Goal: Task Accomplishment & Management: Use online tool/utility

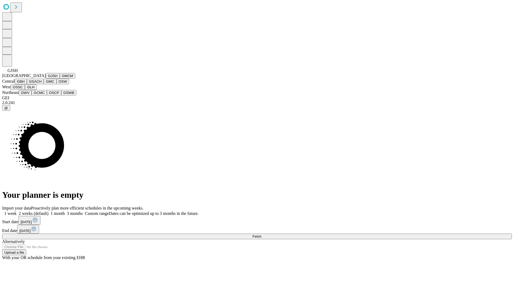
click at [46, 79] on button "GJSH" at bounding box center [53, 76] width 14 height 6
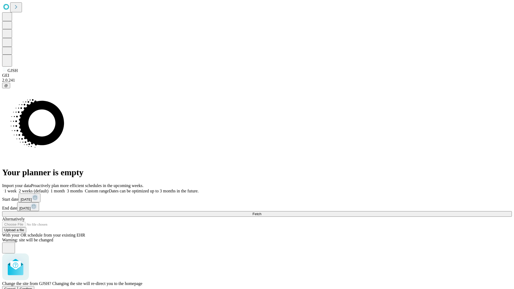
click at [32, 287] on span "Confirm" at bounding box center [26, 289] width 13 height 4
click at [48, 189] on label "2 weeks (default)" at bounding box center [33, 191] width 32 height 5
click at [261, 212] on span "Fetch" at bounding box center [256, 214] width 9 height 4
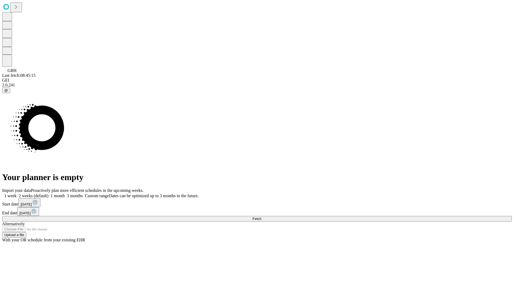
click at [48, 194] on label "2 weeks (default)" at bounding box center [33, 196] width 32 height 5
click at [261, 217] on span "Fetch" at bounding box center [256, 219] width 9 height 4
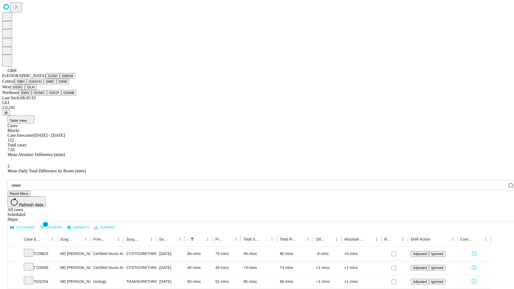
click at [42, 84] on button "GSACH" at bounding box center [35, 82] width 17 height 6
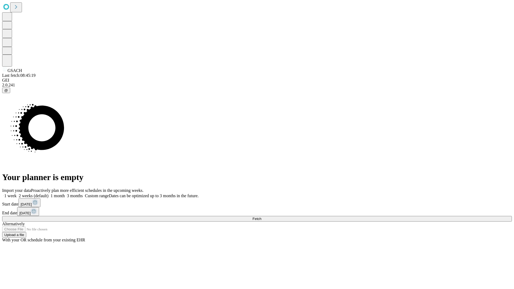
click at [48, 194] on label "2 weeks (default)" at bounding box center [33, 196] width 32 height 5
click at [261, 217] on span "Fetch" at bounding box center [256, 219] width 9 height 4
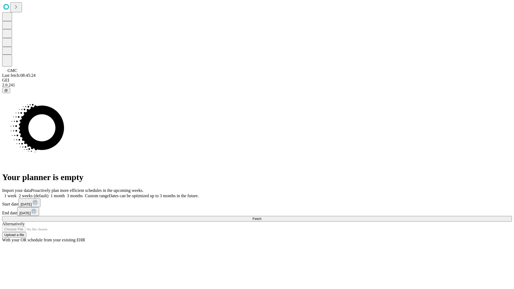
click at [48, 194] on label "2 weeks (default)" at bounding box center [33, 196] width 32 height 5
click at [261, 217] on span "Fetch" at bounding box center [256, 219] width 9 height 4
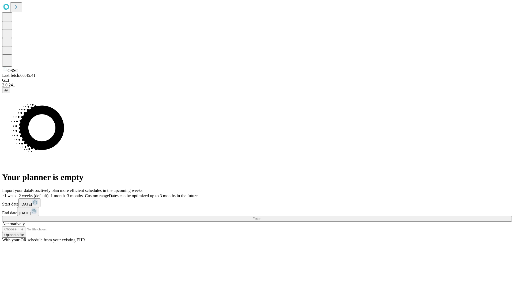
click at [48, 194] on label "2 weeks (default)" at bounding box center [33, 196] width 32 height 5
click at [261, 217] on span "Fetch" at bounding box center [256, 219] width 9 height 4
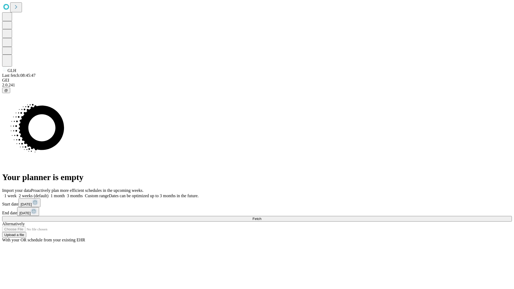
click at [48, 194] on label "2 weeks (default)" at bounding box center [33, 196] width 32 height 5
click at [261, 217] on span "Fetch" at bounding box center [256, 219] width 9 height 4
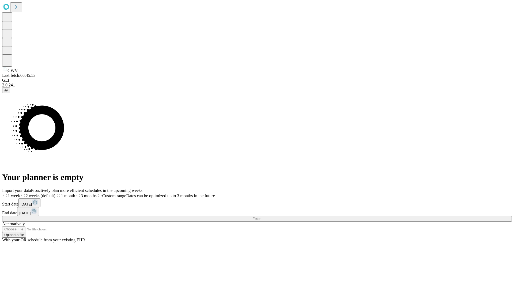
click at [55, 194] on label "2 weeks (default)" at bounding box center [37, 196] width 35 height 5
click at [261, 217] on span "Fetch" at bounding box center [256, 219] width 9 height 4
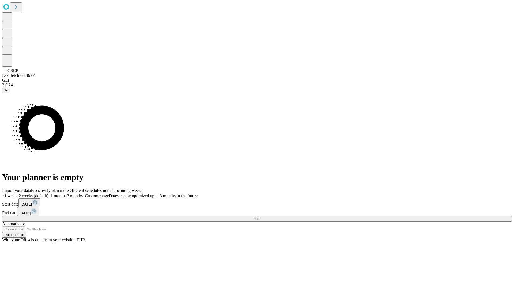
click at [48, 194] on label "2 weeks (default)" at bounding box center [33, 196] width 32 height 5
click at [261, 217] on span "Fetch" at bounding box center [256, 219] width 9 height 4
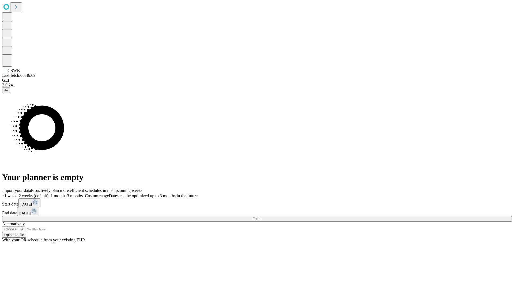
click at [48, 194] on label "2 weeks (default)" at bounding box center [33, 196] width 32 height 5
click at [261, 217] on span "Fetch" at bounding box center [256, 219] width 9 height 4
